Goal: Navigation & Orientation: Understand site structure

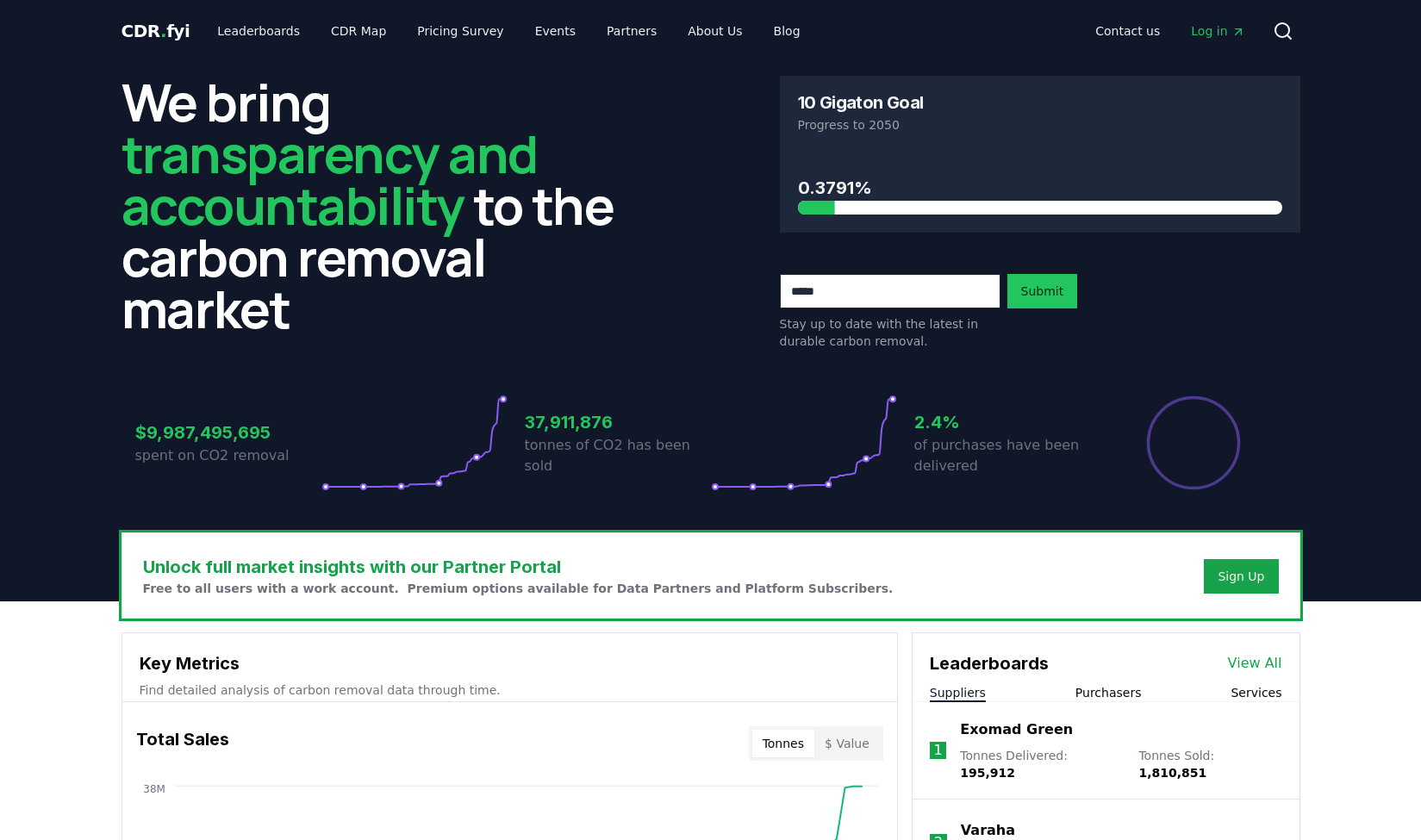
scroll to position [431, 0]
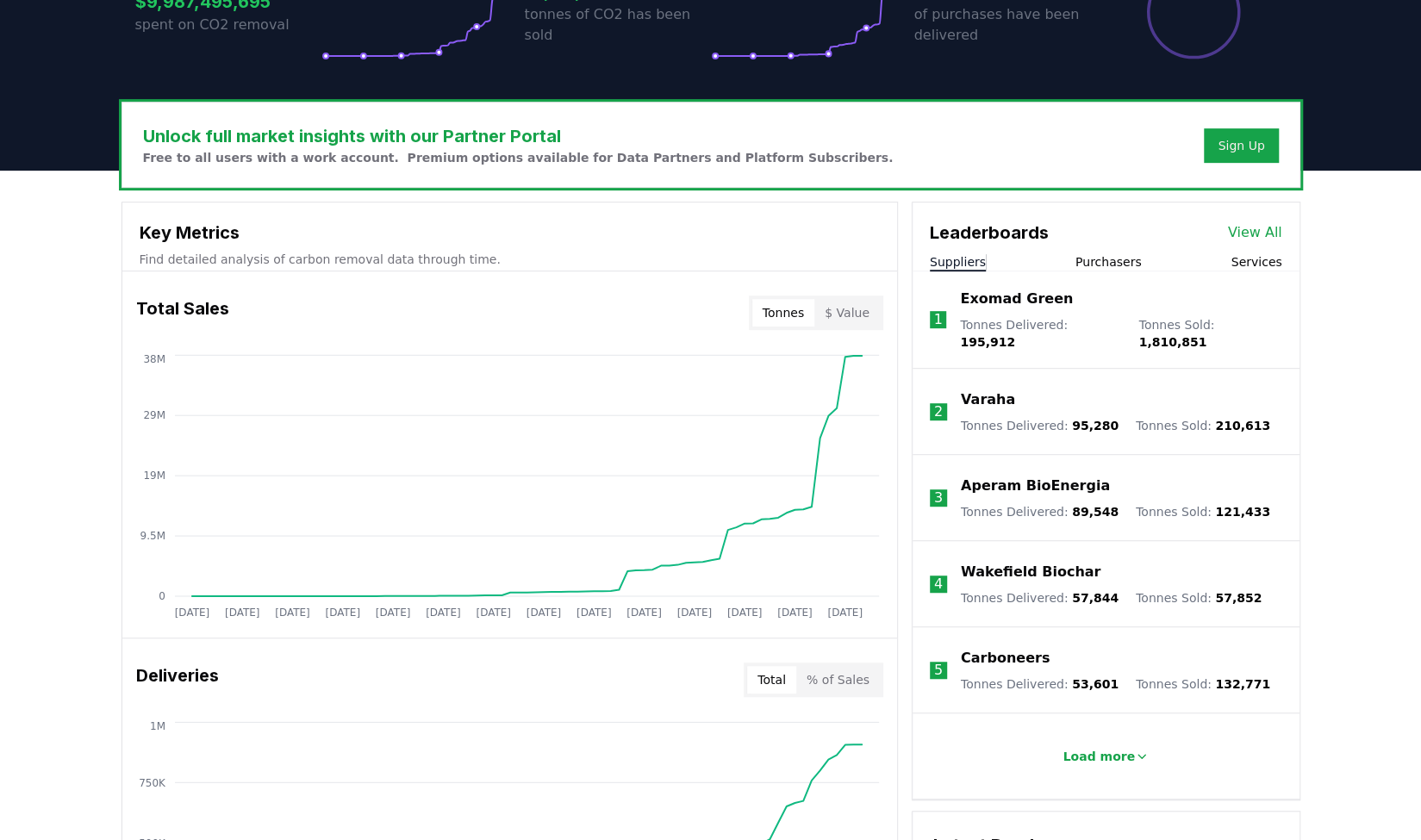
click at [870, 309] on button "$ Value" at bounding box center [847, 312] width 66 height 28
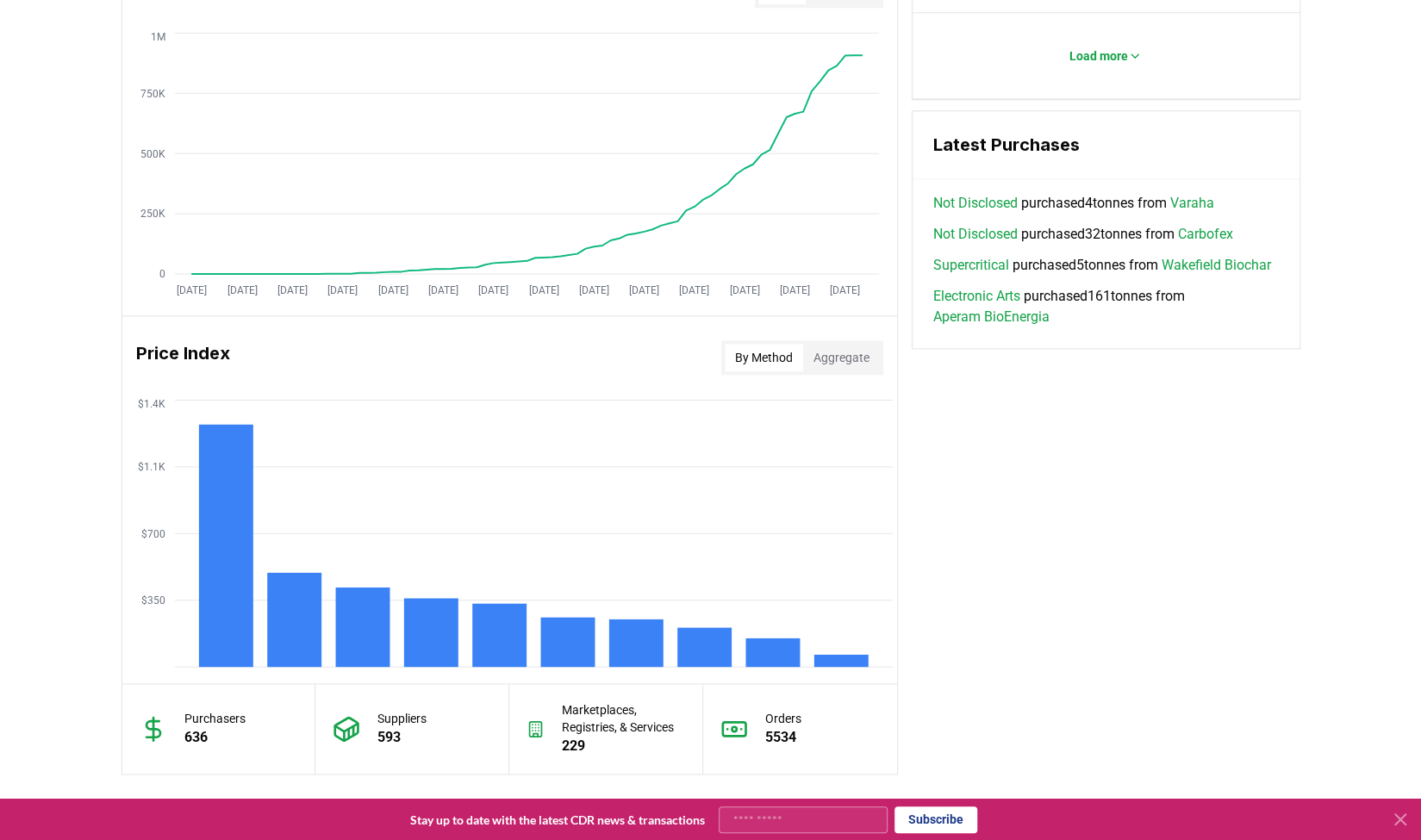
scroll to position [1206, 0]
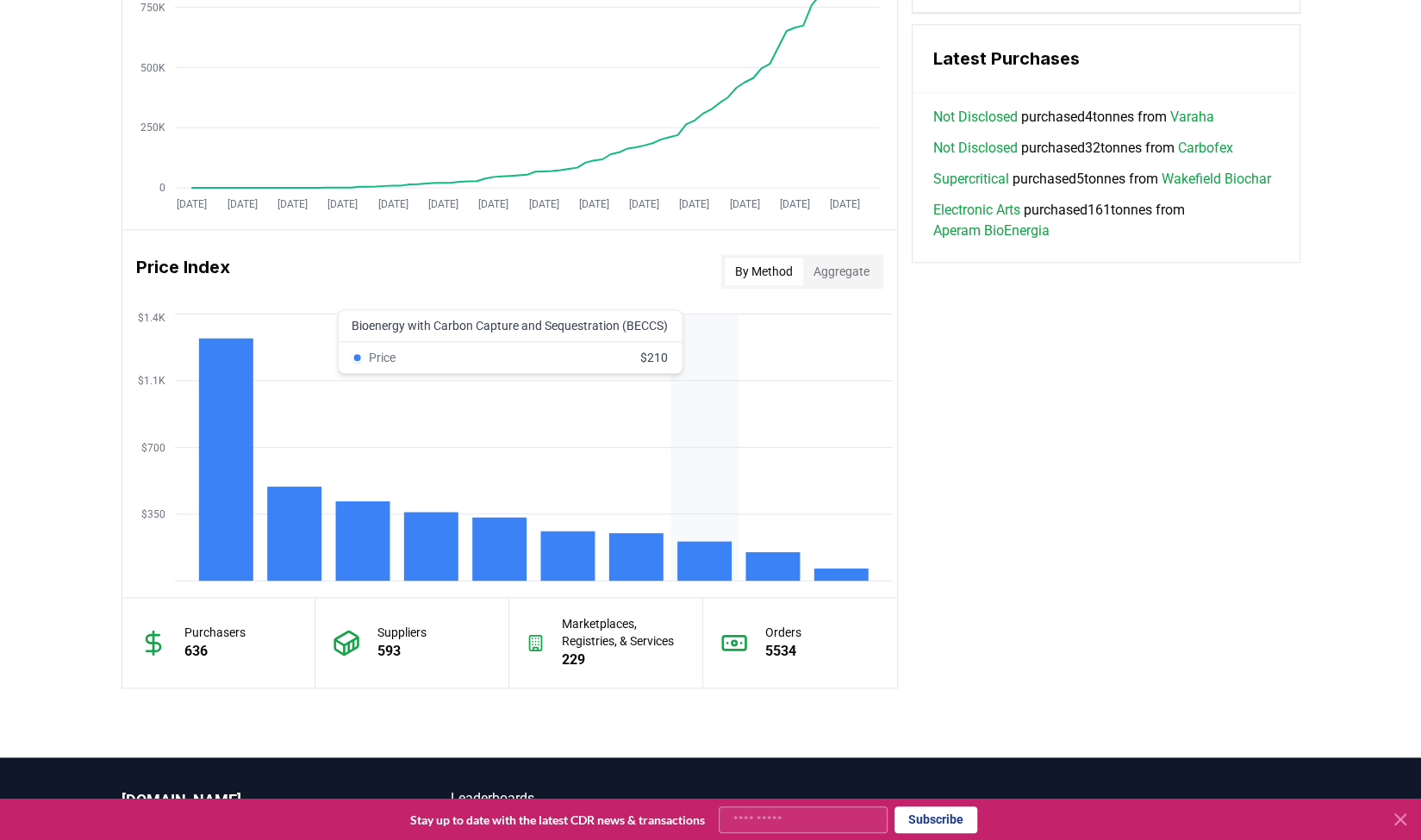
click at [701, 566] on rect at bounding box center [705, 561] width 54 height 40
click at [842, 259] on button "Aggregate" at bounding box center [841, 271] width 76 height 28
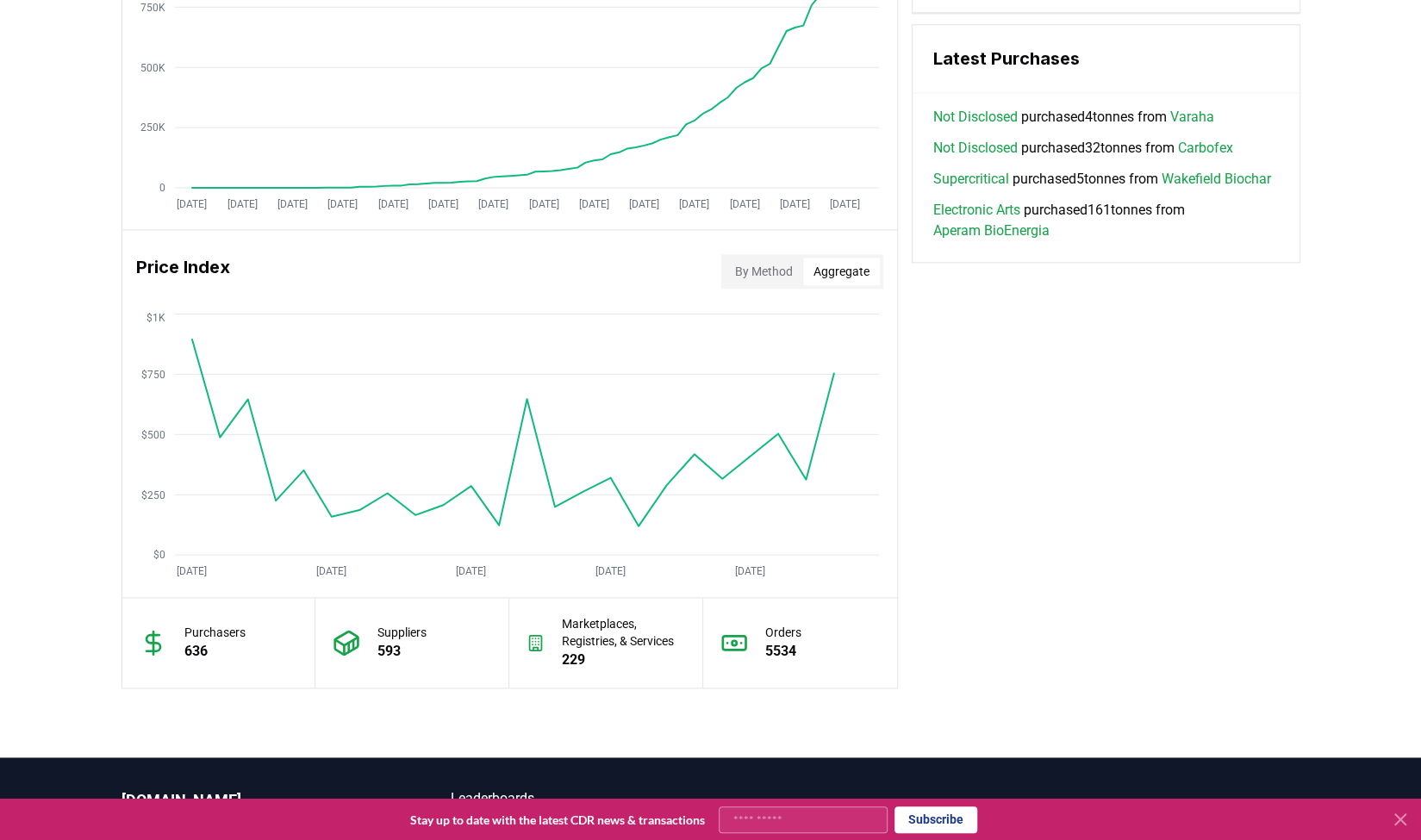
click at [765, 265] on button "By Method" at bounding box center [764, 271] width 78 height 28
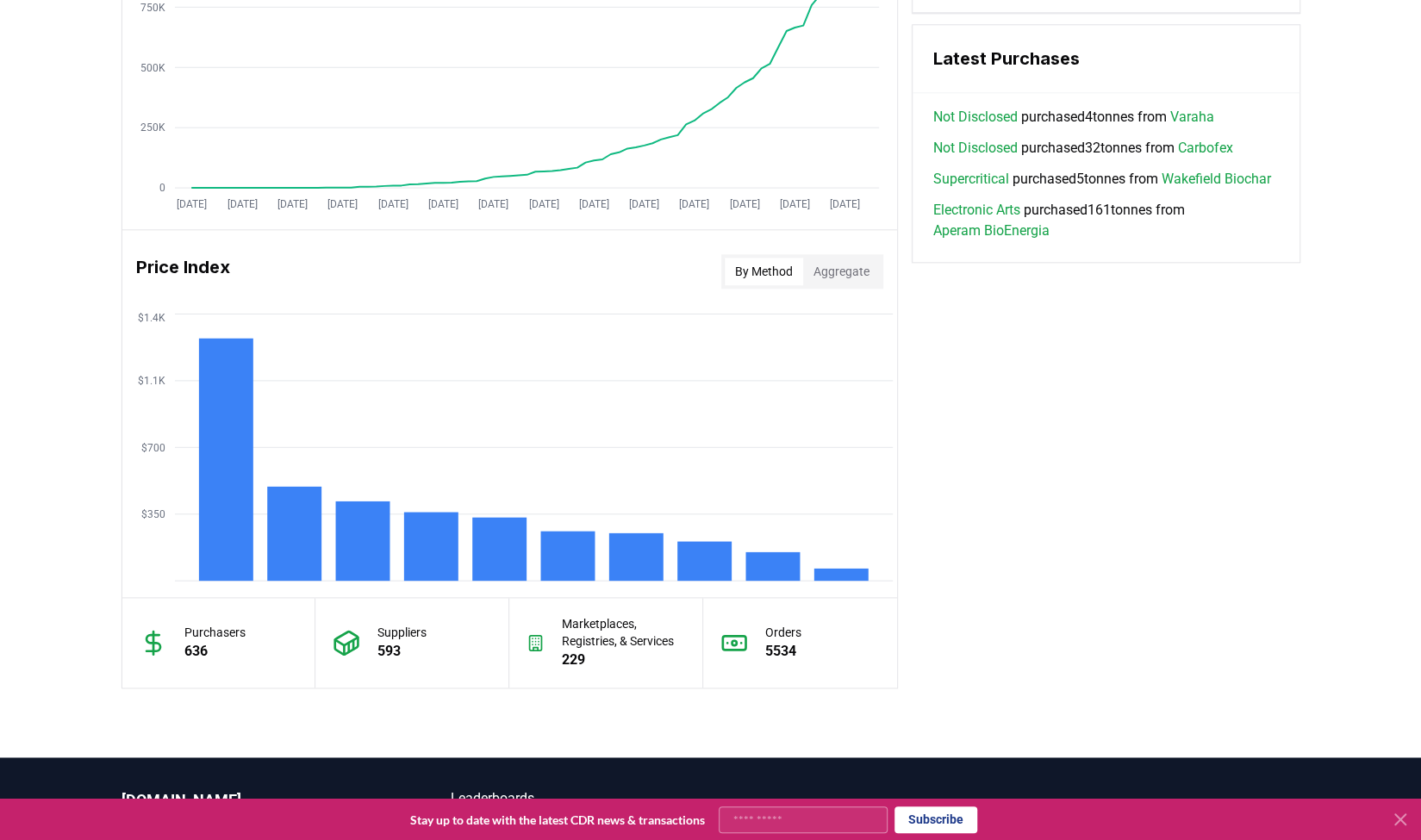
click at [827, 270] on button "Aggregate" at bounding box center [841, 271] width 76 height 28
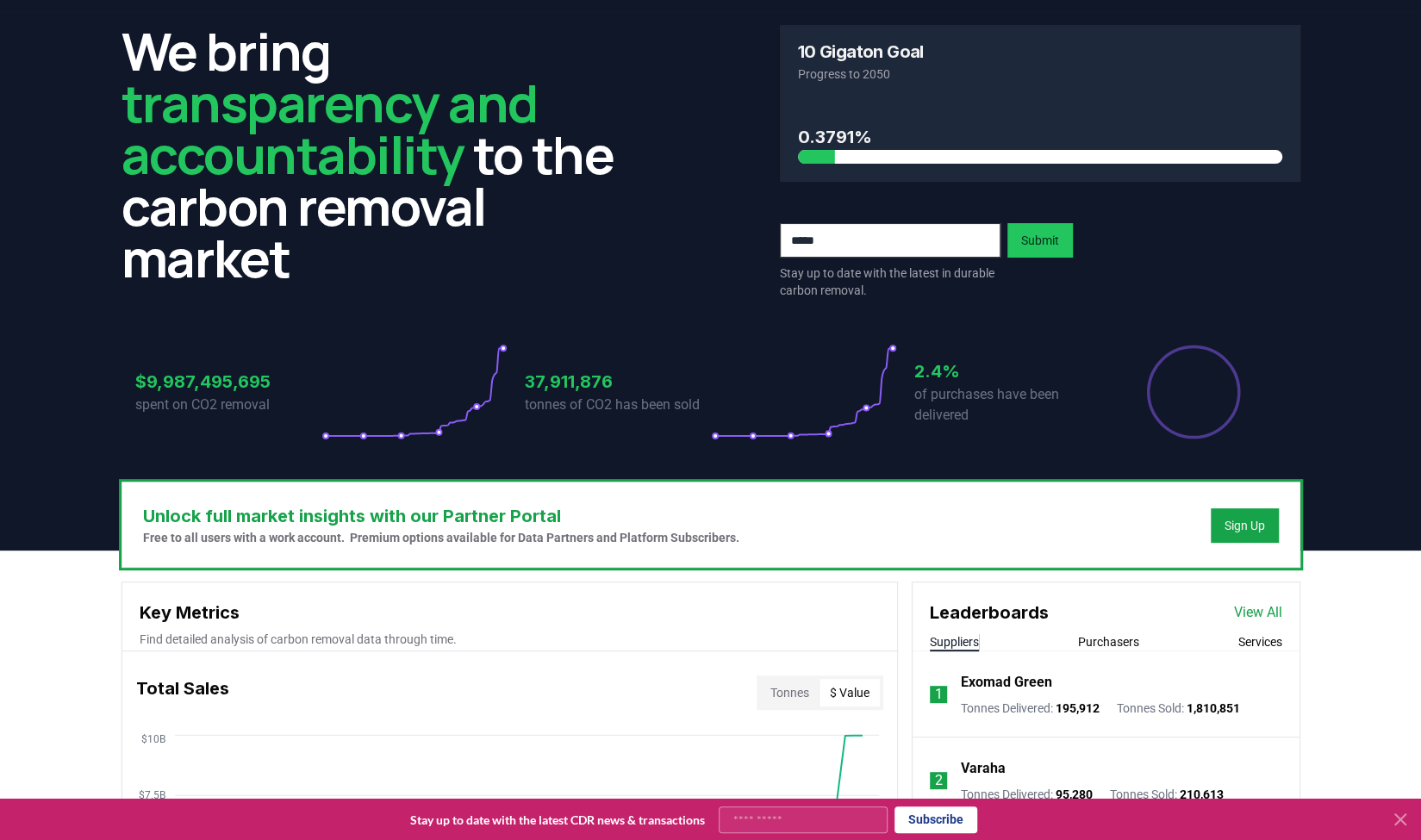
scroll to position [0, 0]
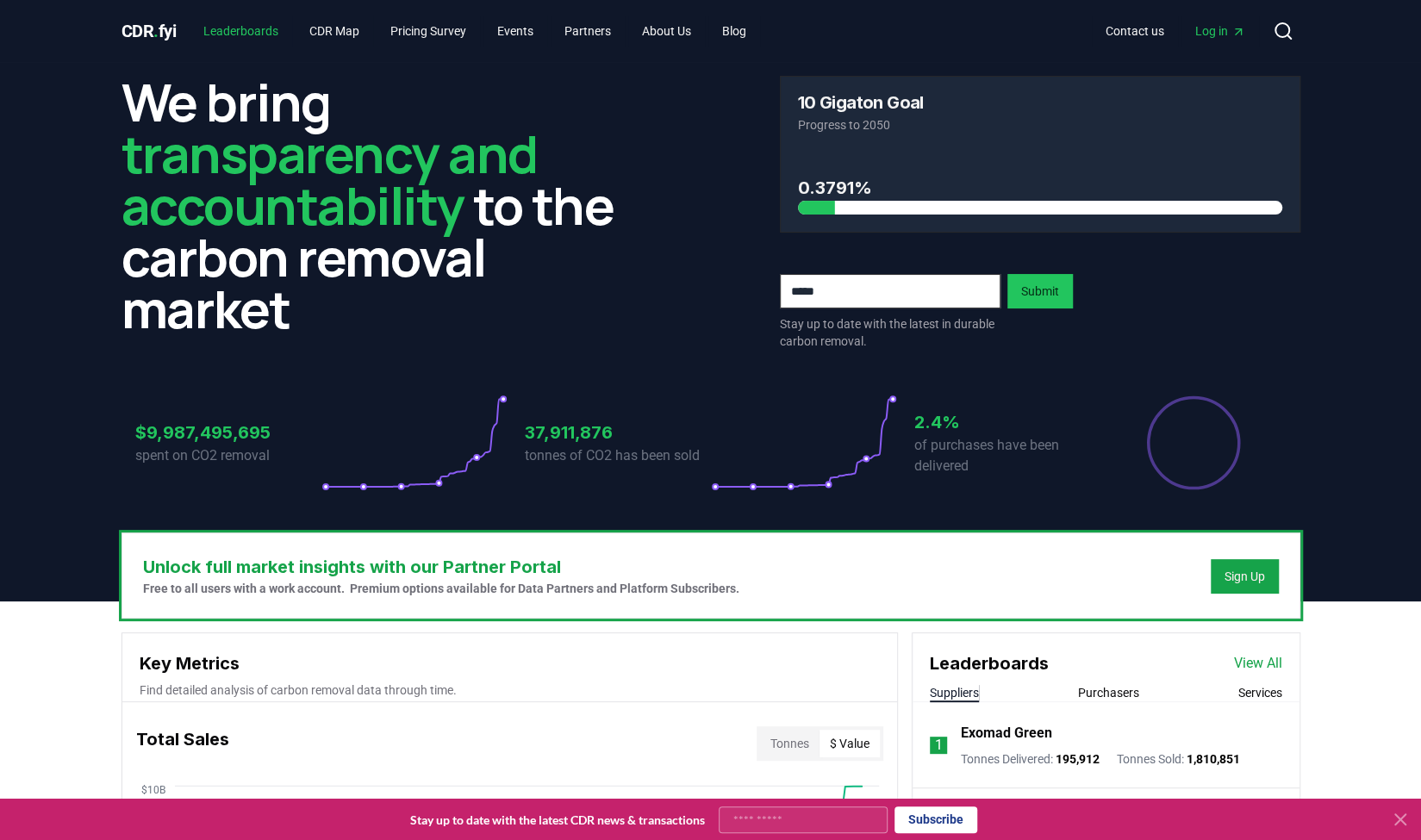
click at [264, 23] on link "Leaderboards" at bounding box center [241, 31] width 102 height 31
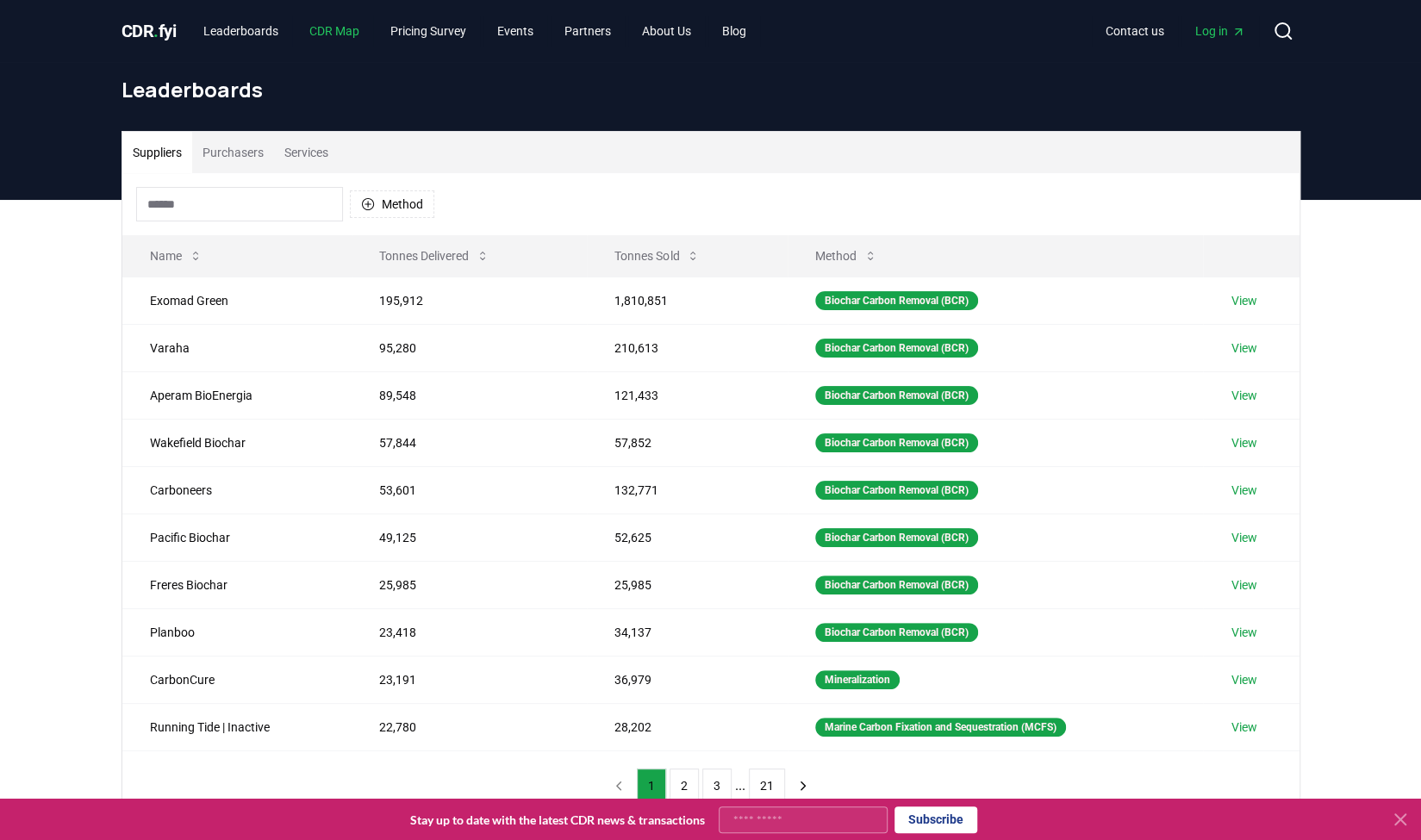
click at [329, 39] on link "CDR Map" at bounding box center [334, 31] width 77 height 31
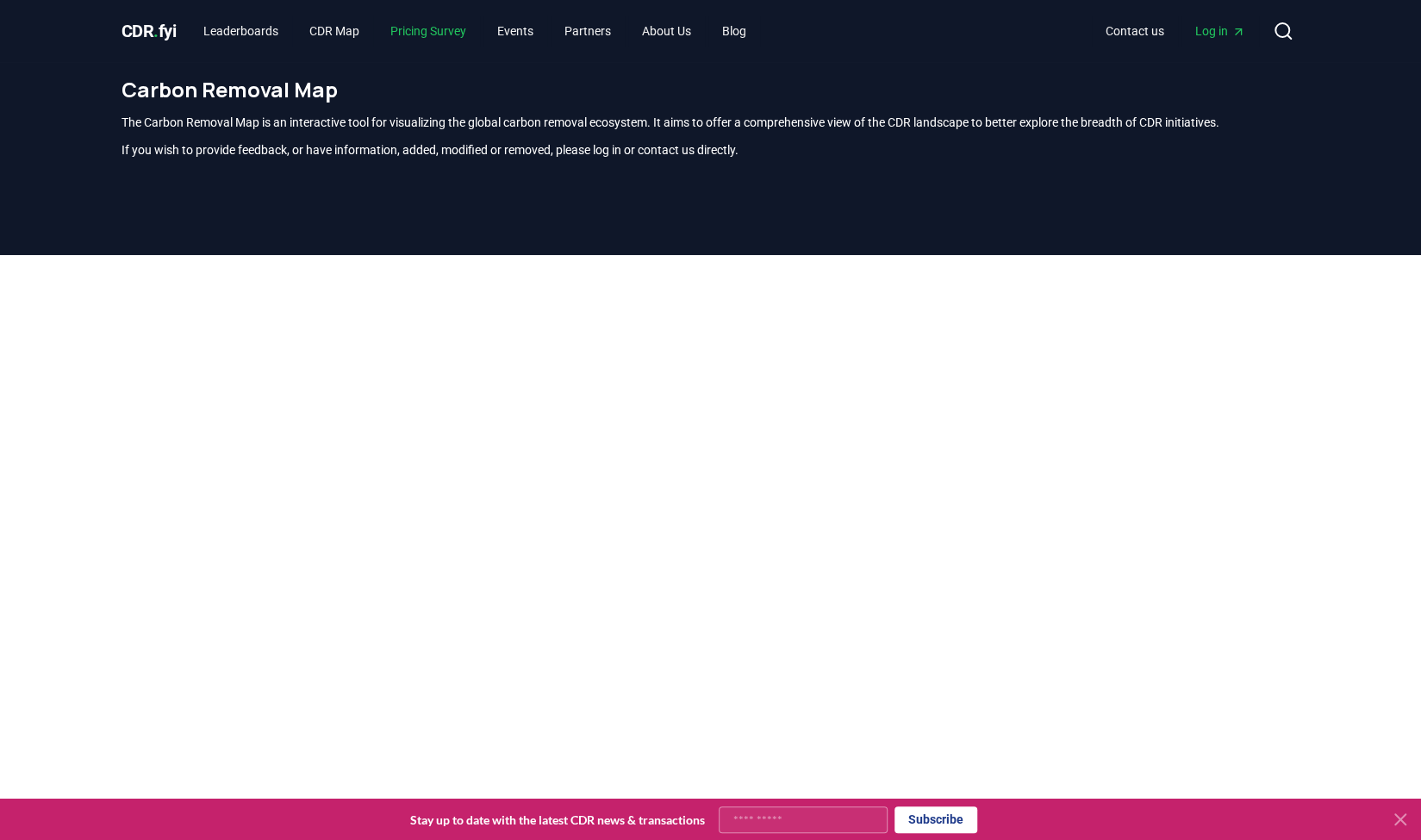
click at [476, 30] on link "Pricing Survey" at bounding box center [427, 31] width 103 height 31
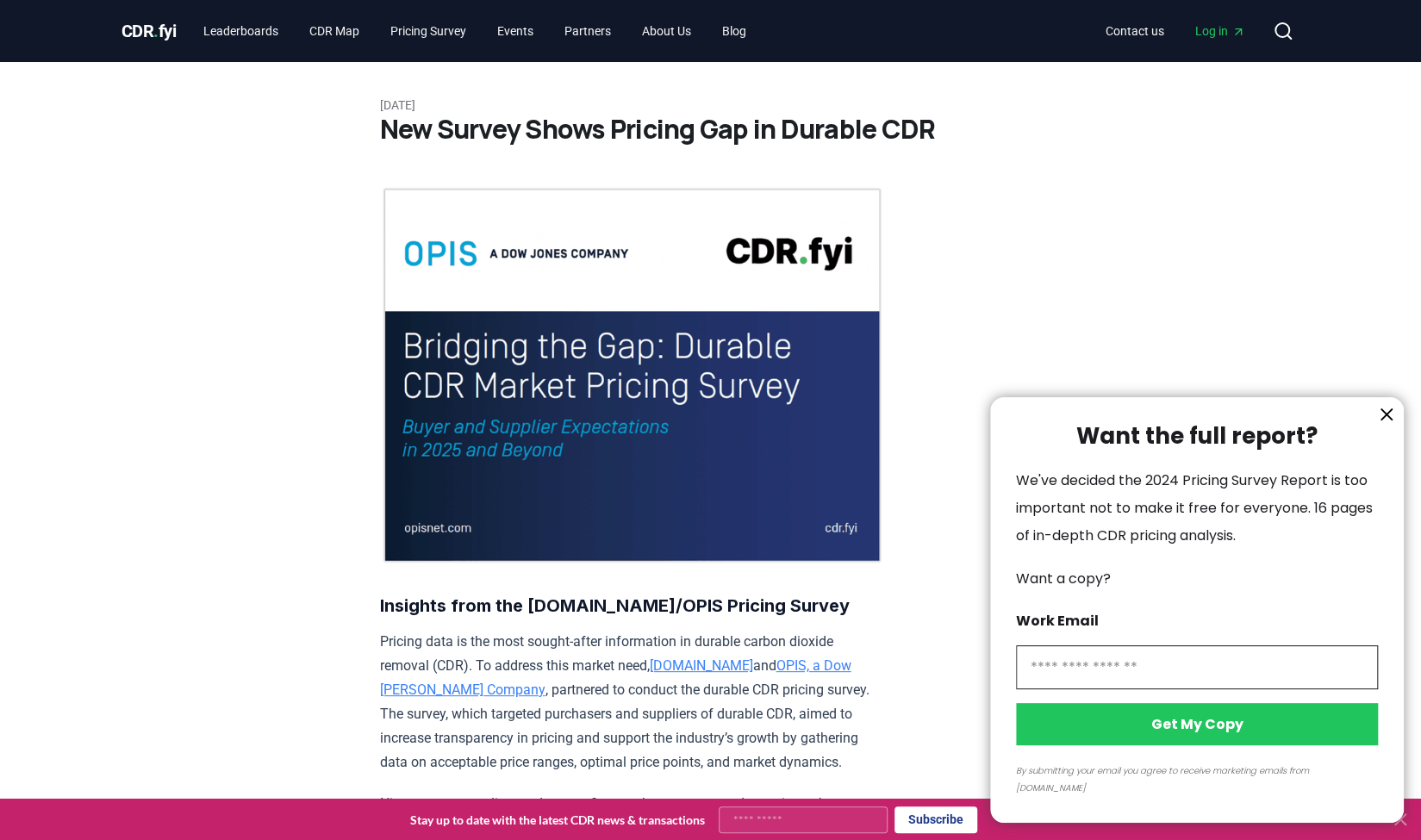
drag, startPoint x: 261, startPoint y: 625, endPoint x: 282, endPoint y: 232, distance: 393.6
click at [308, 120] on div at bounding box center [710, 420] width 1421 height 840
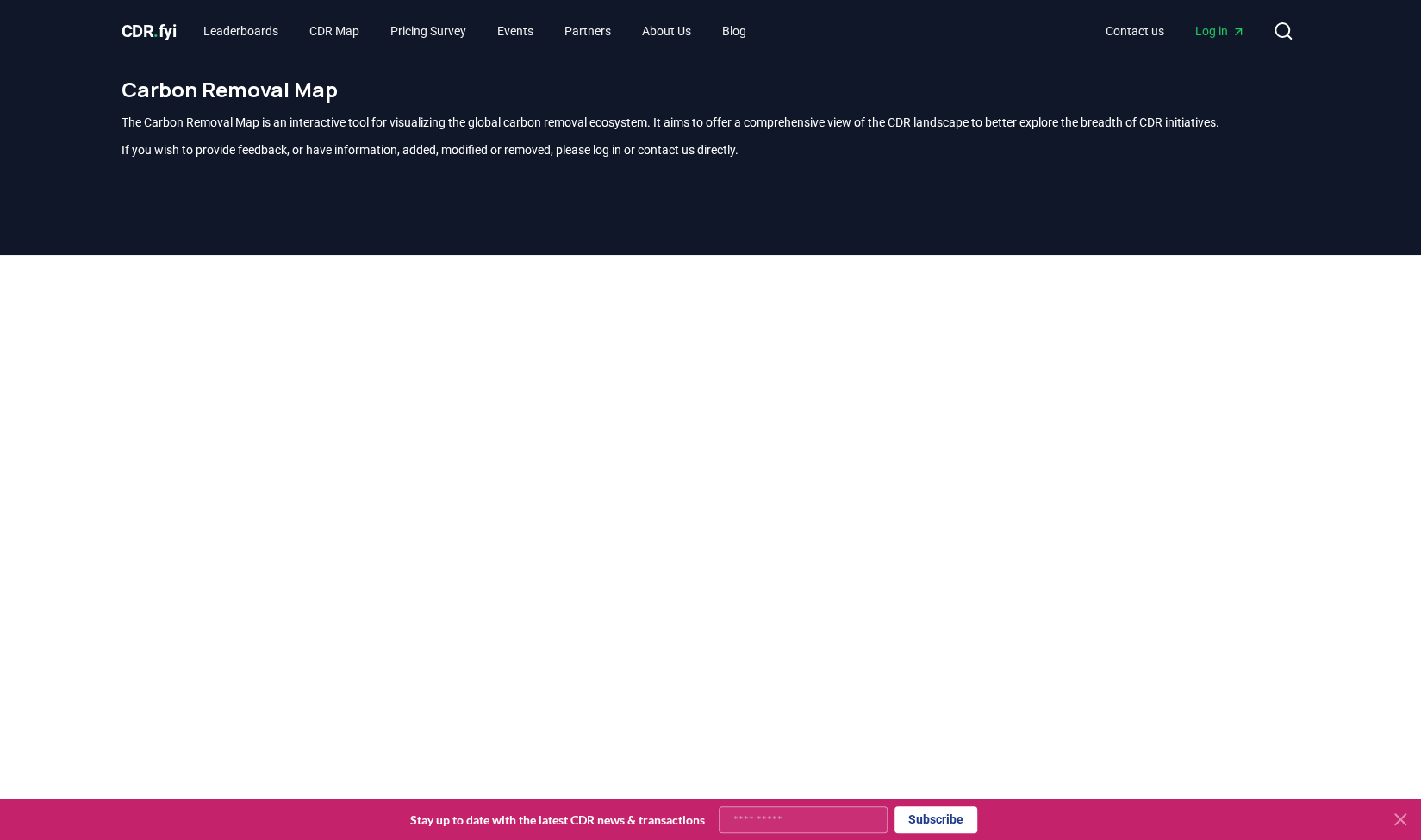
click at [148, 18] on div "CDR . fyi Leaderboards CDR Map Pricing Survey Events Partners About Us Blog" at bounding box center [441, 31] width 639 height 31
click at [143, 28] on span "CDR . fyi" at bounding box center [149, 30] width 55 height 20
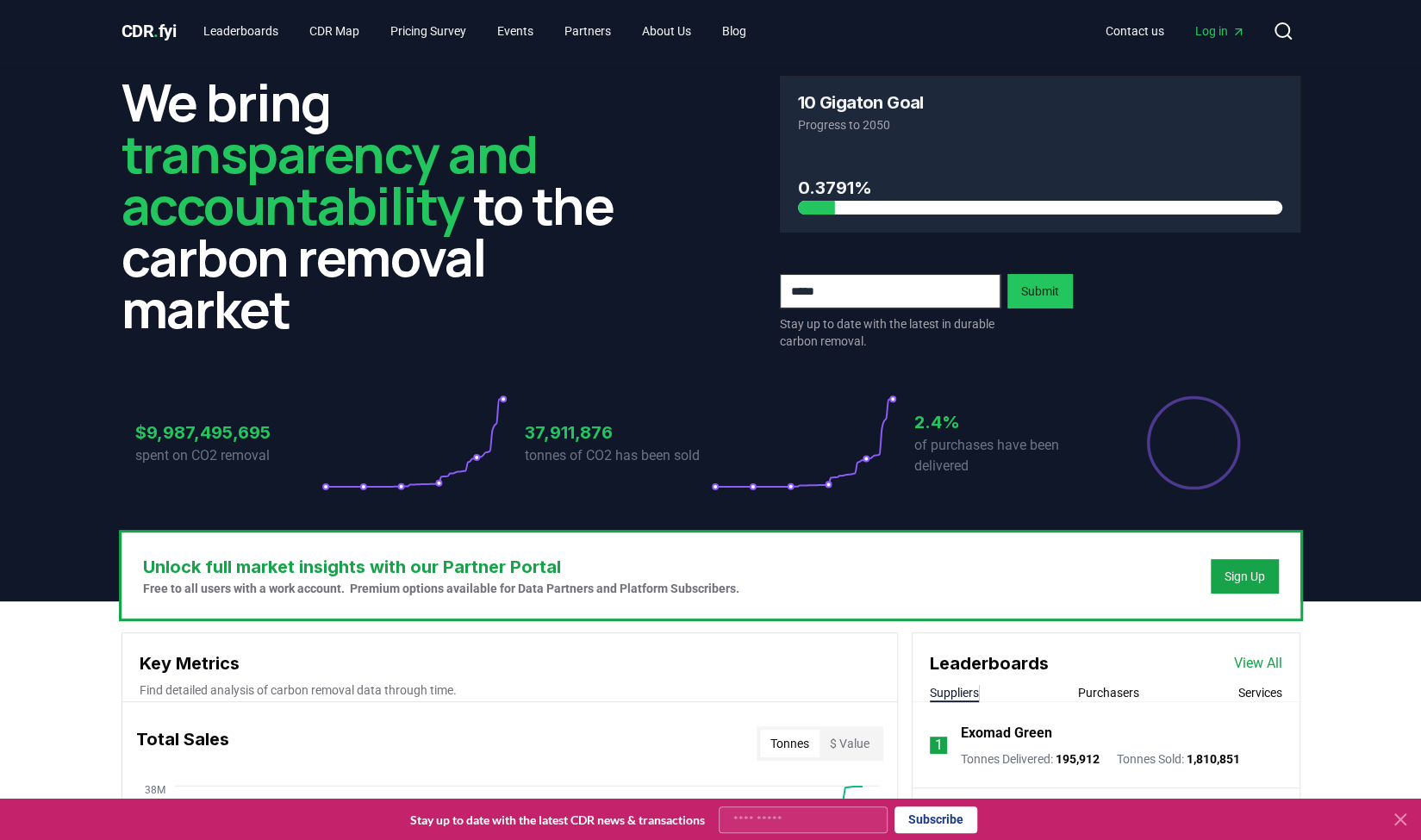
click at [621, 257] on h2 "We bring transparency and accountability to the carbon removal market" at bounding box center [382, 204] width 520 height 258
click at [455, 452] on icon at bounding box center [414, 443] width 187 height 97
click at [253, 460] on p "spent on CO2 removal" at bounding box center [228, 455] width 187 height 20
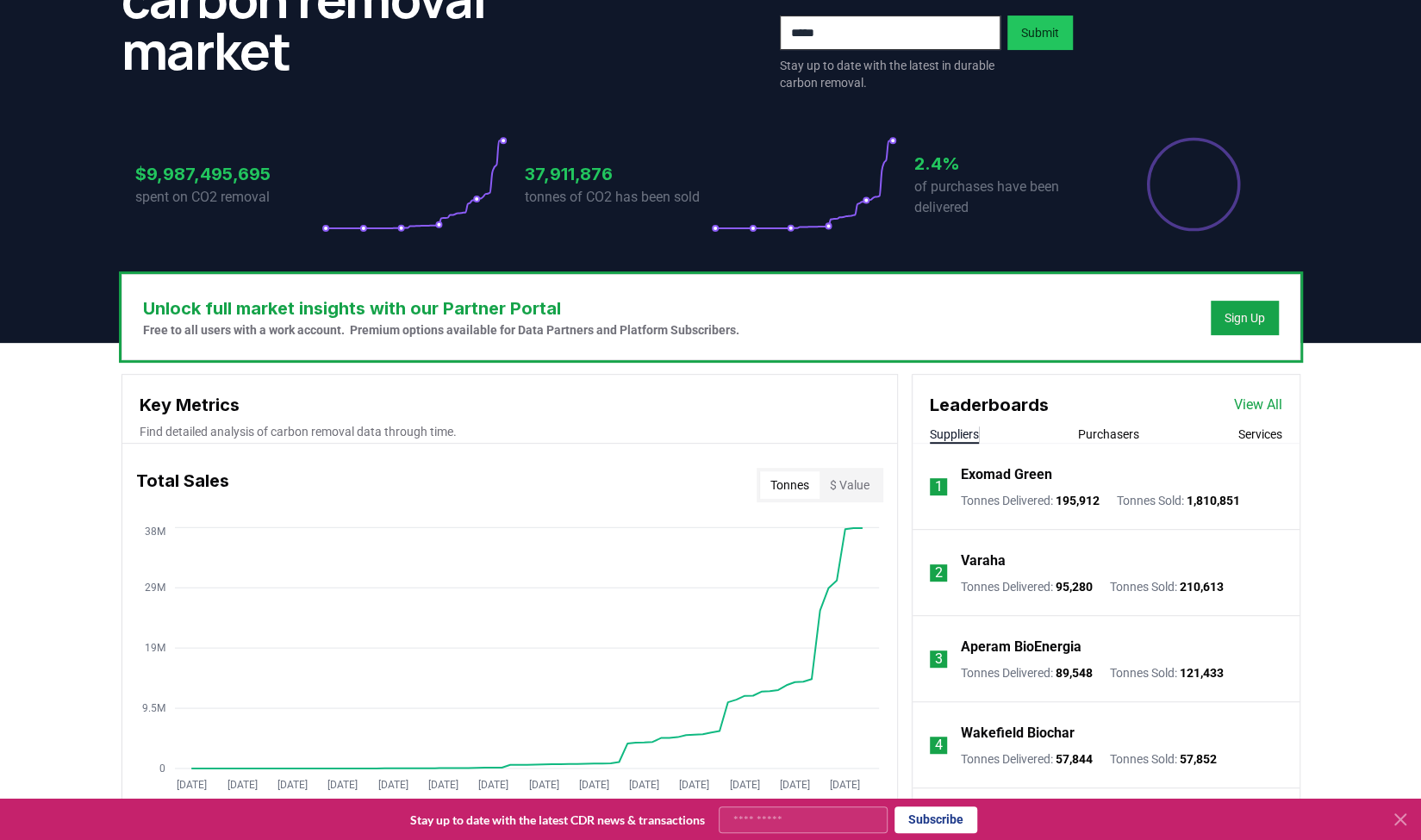
scroll to position [431, 0]
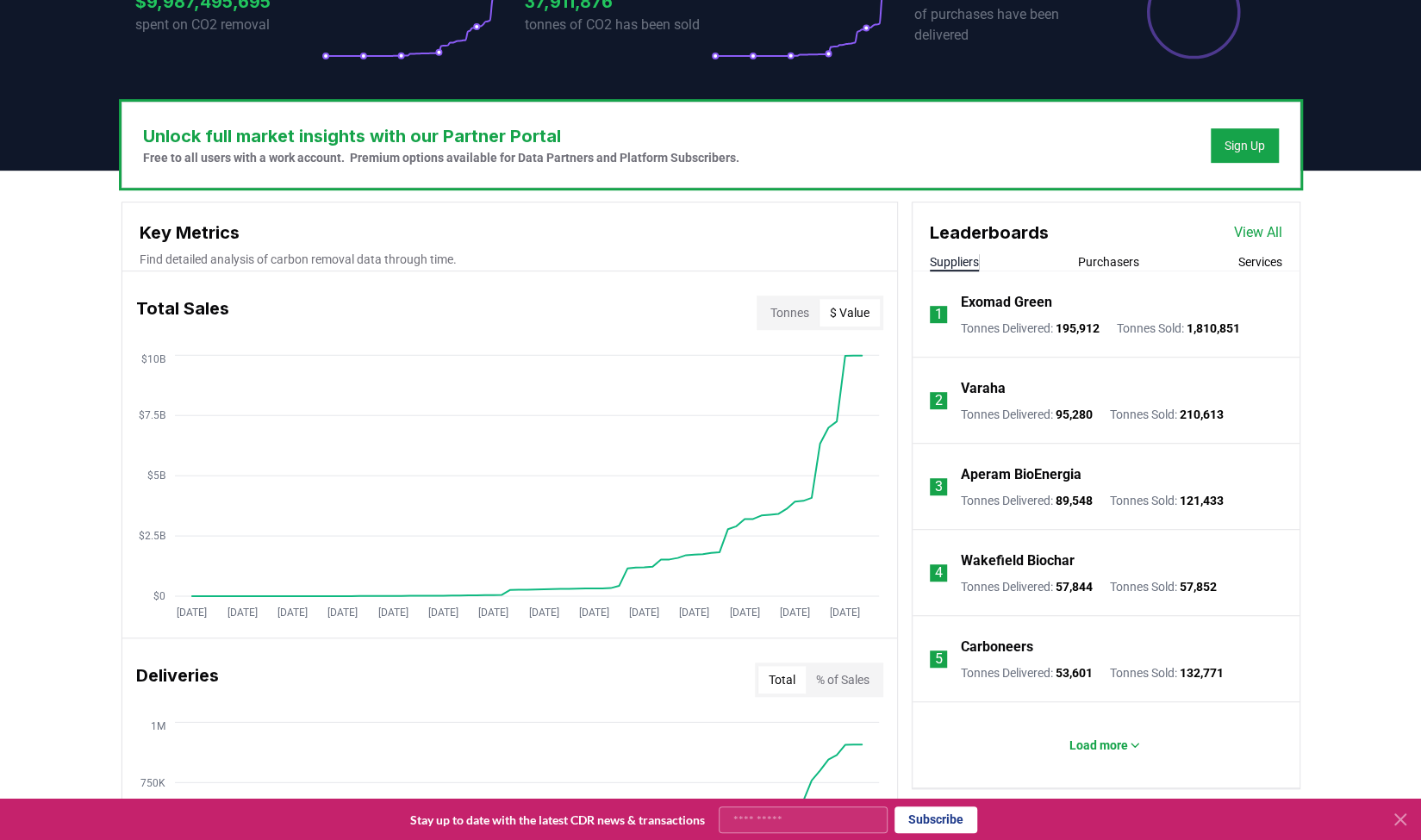
click at [830, 309] on button "$ Value" at bounding box center [850, 312] width 60 height 28
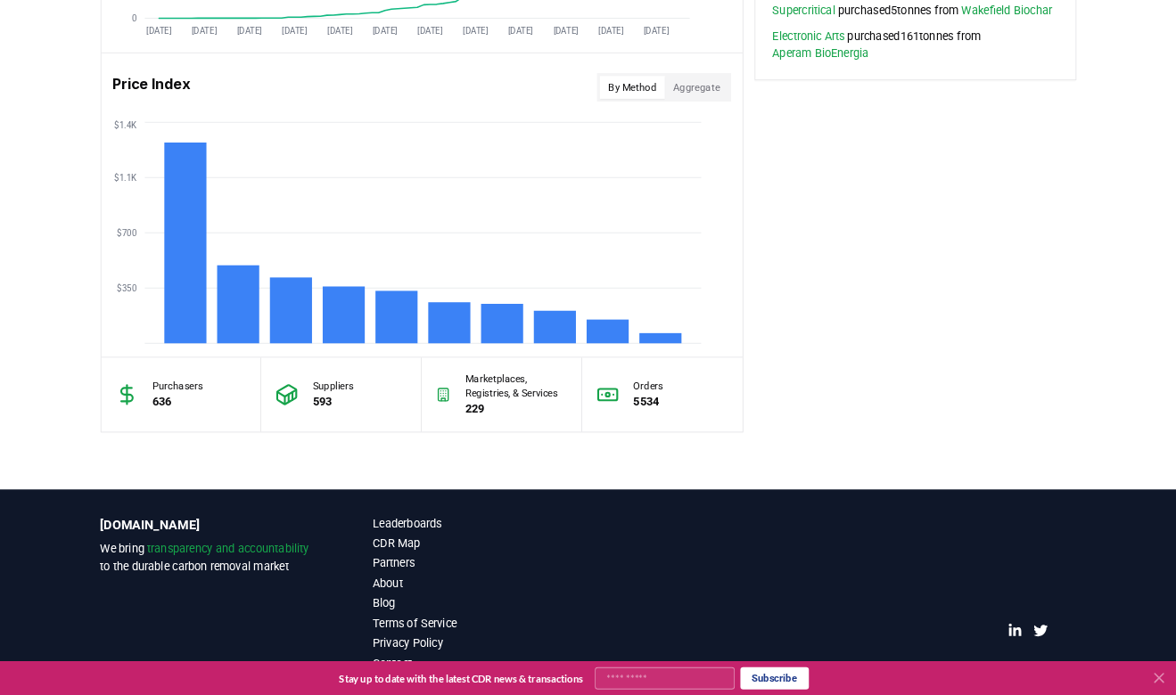
scroll to position [1419, 0]
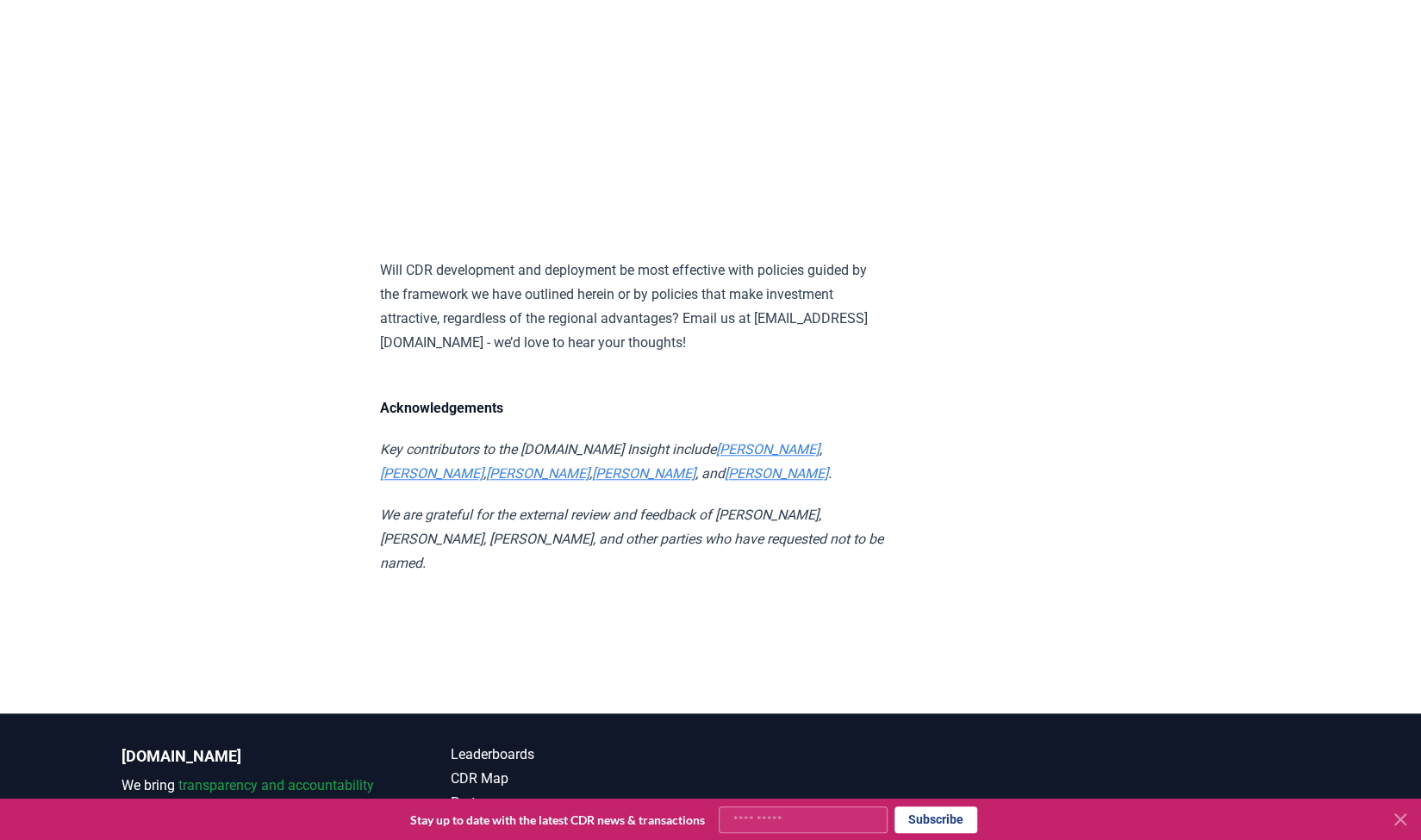
scroll to position [9458, 0]
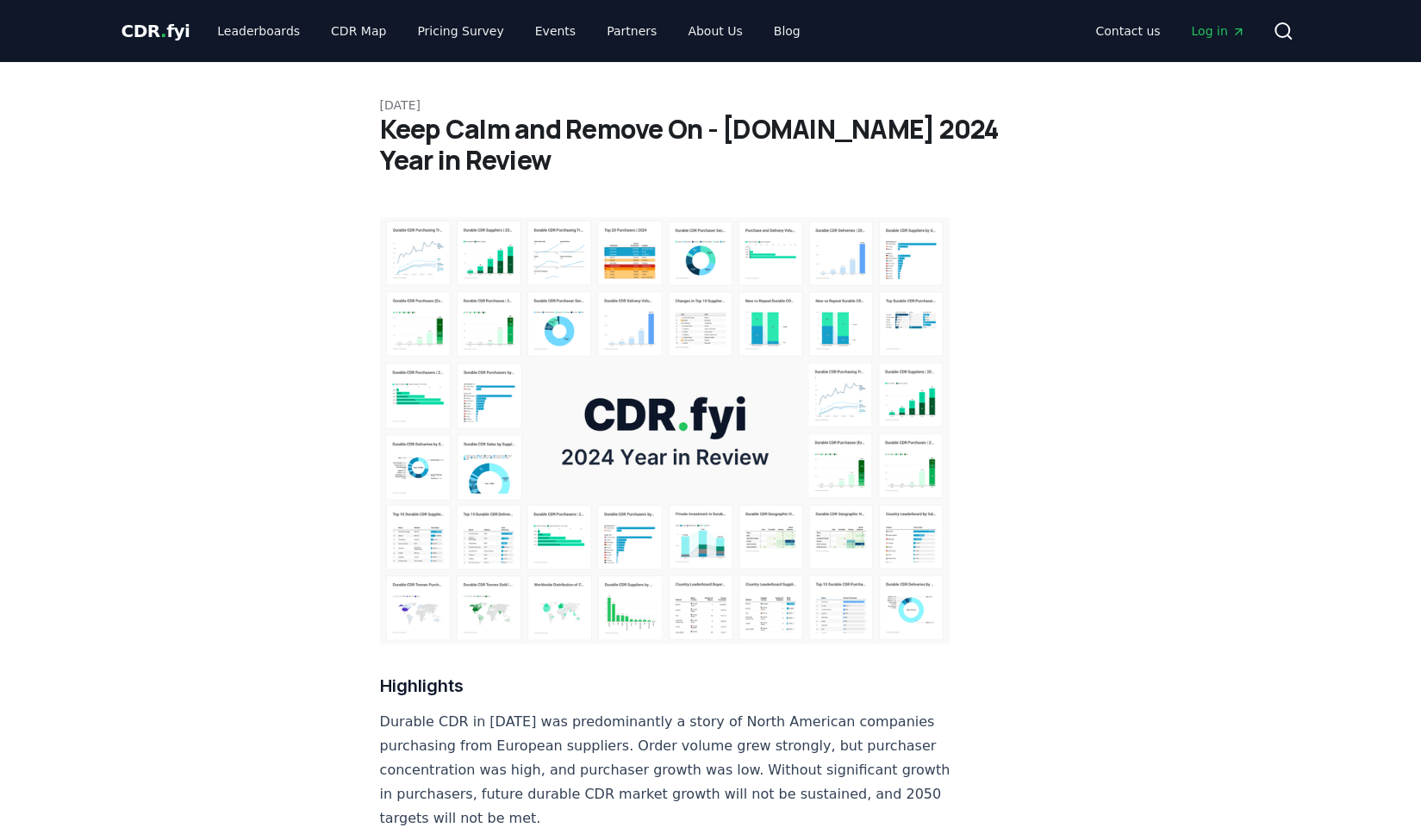
click at [614, 393] on img at bounding box center [665, 431] width 570 height 427
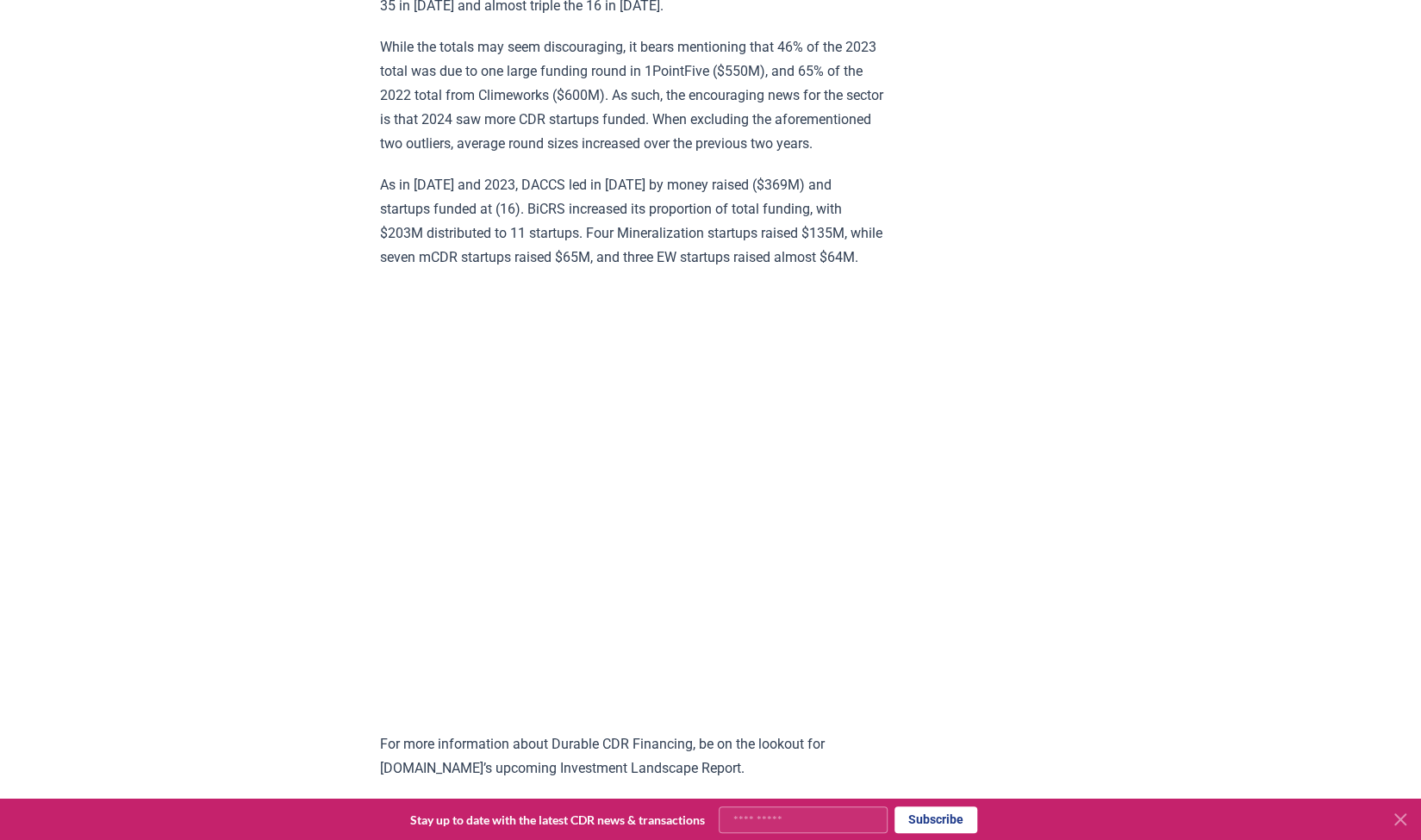
scroll to position [16628, 0]
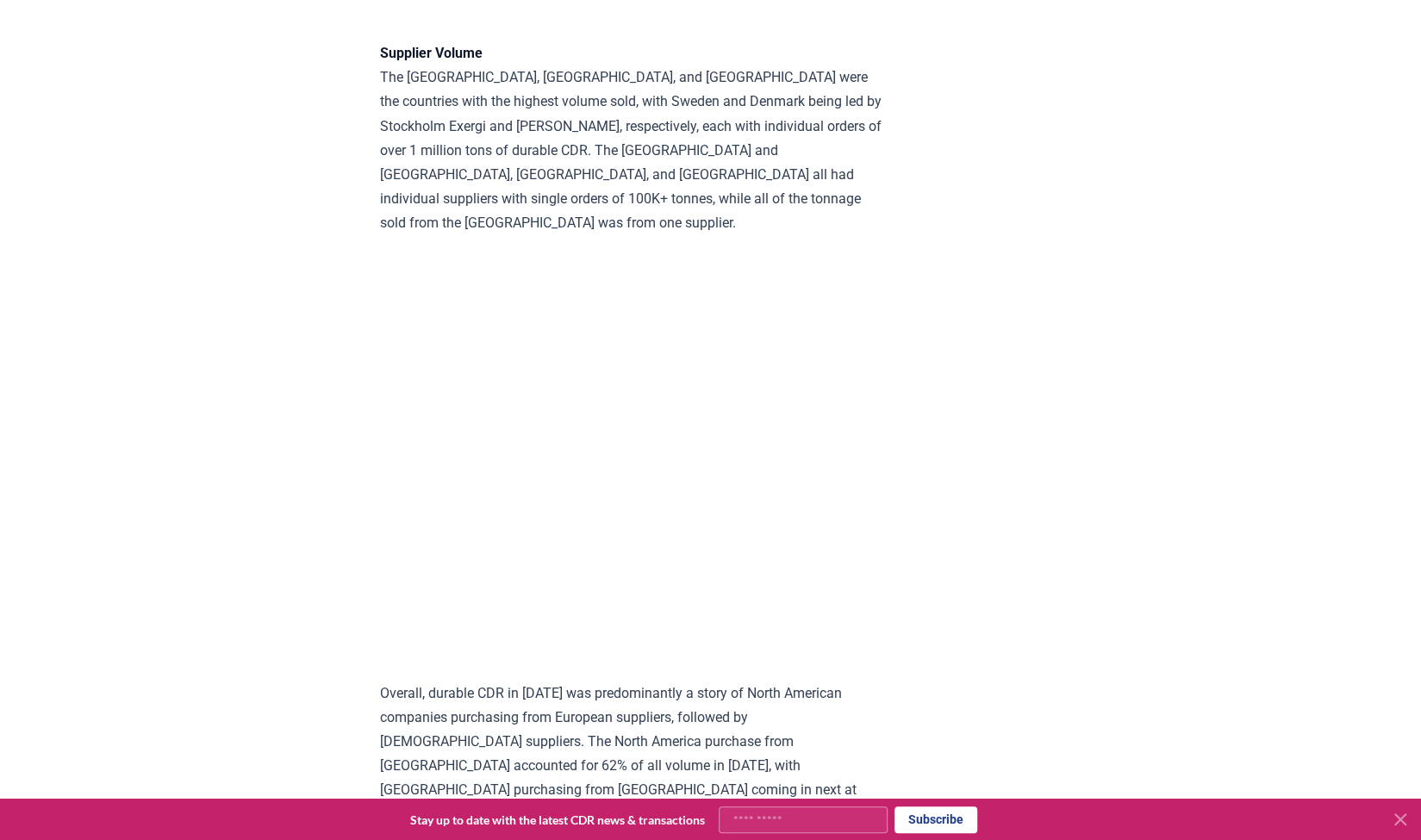
drag, startPoint x: 1121, startPoint y: 529, endPoint x: 1027, endPoint y: 63, distance: 475.4
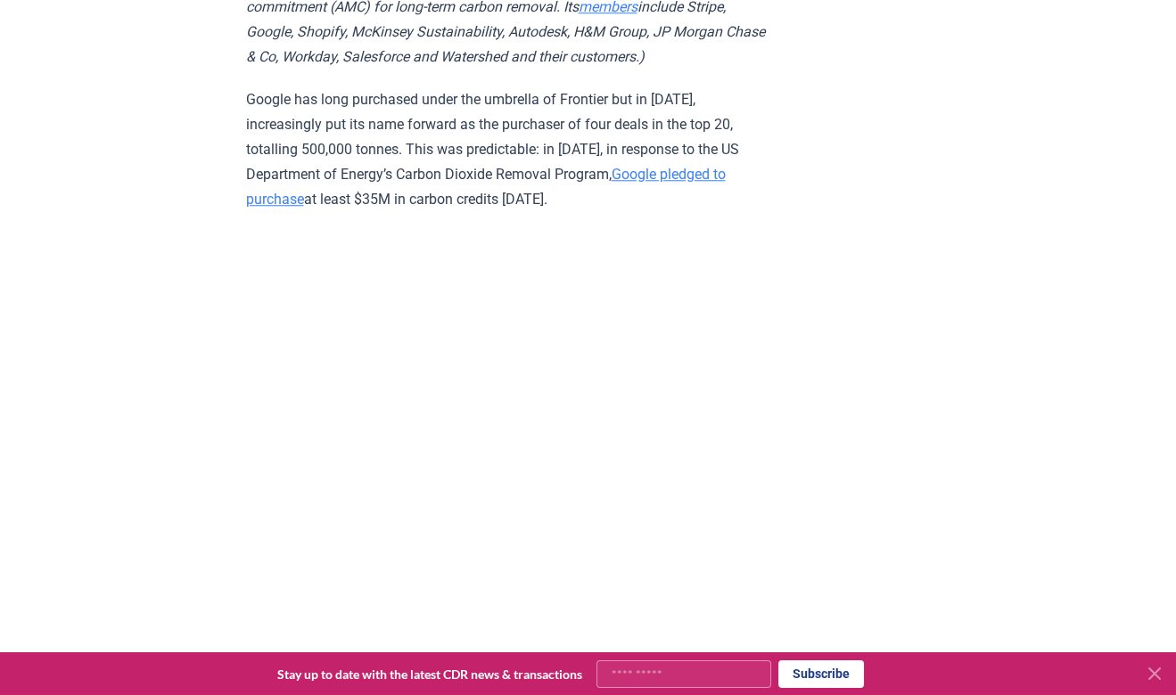
scroll to position [4695, 0]
